Goal: Communication & Community: Answer question/provide support

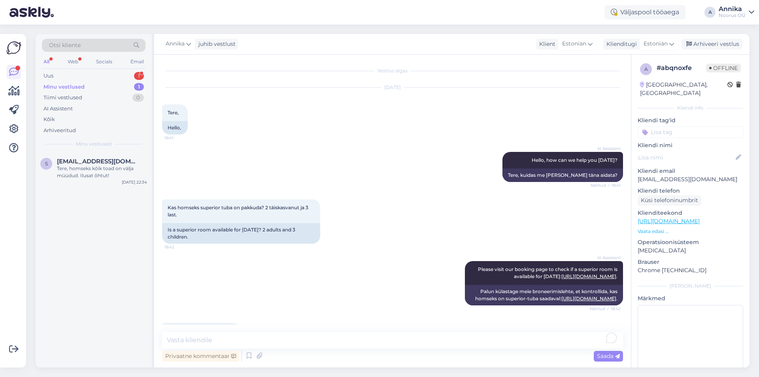
click at [71, 87] on div "Minu vestlused" at bounding box center [63, 87] width 41 height 8
click at [119, 76] on div "Uus 1" at bounding box center [94, 75] width 104 height 11
click at [87, 170] on div "Hello, I now forward this question to my colleague, who is responsible for this…" at bounding box center [102, 172] width 90 height 14
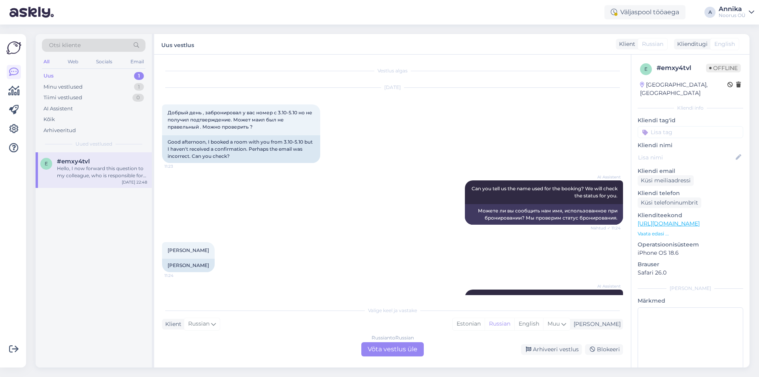
scroll to position [385, 0]
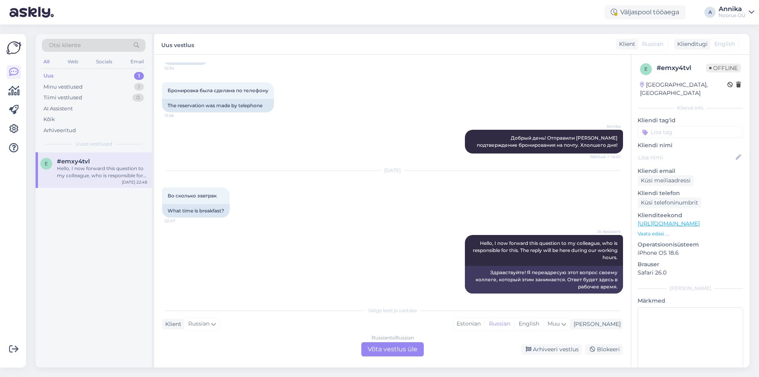
click at [381, 349] on div "Russian to Russian Võta vestlus üle" at bounding box center [392, 349] width 62 height 14
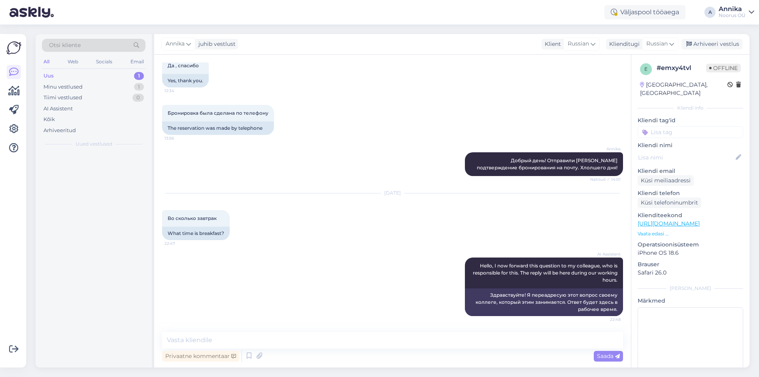
scroll to position [363, 0]
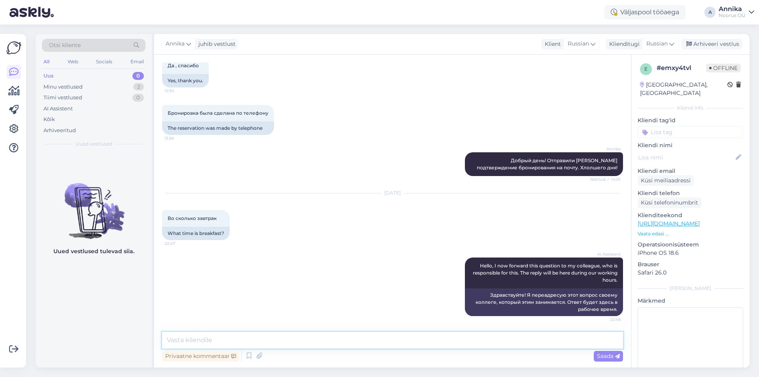
click at [214, 340] on textarea at bounding box center [392, 340] width 461 height 17
click at [242, 343] on textarea "Здравствуйте, завтрак 8-11 [DATE] утром." at bounding box center [392, 340] width 461 height 17
type textarea "Здравствуйте, завтрак с 8-11 [DATE] утром."
click at [605, 357] on span "Saada" at bounding box center [608, 355] width 23 height 7
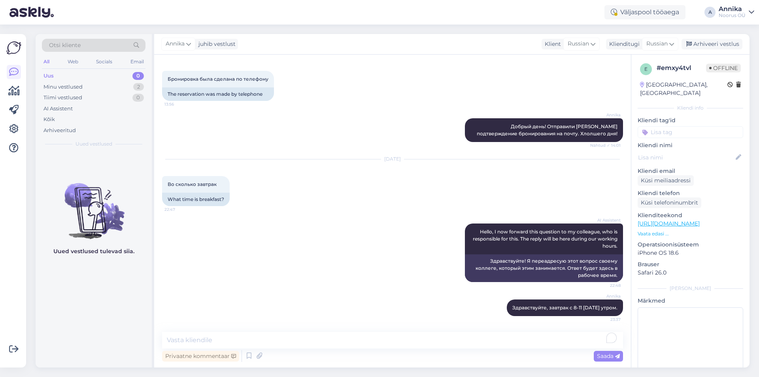
click at [39, 7] on img at bounding box center [31, 12] width 44 height 25
